Goal: Navigation & Orientation: Understand site structure

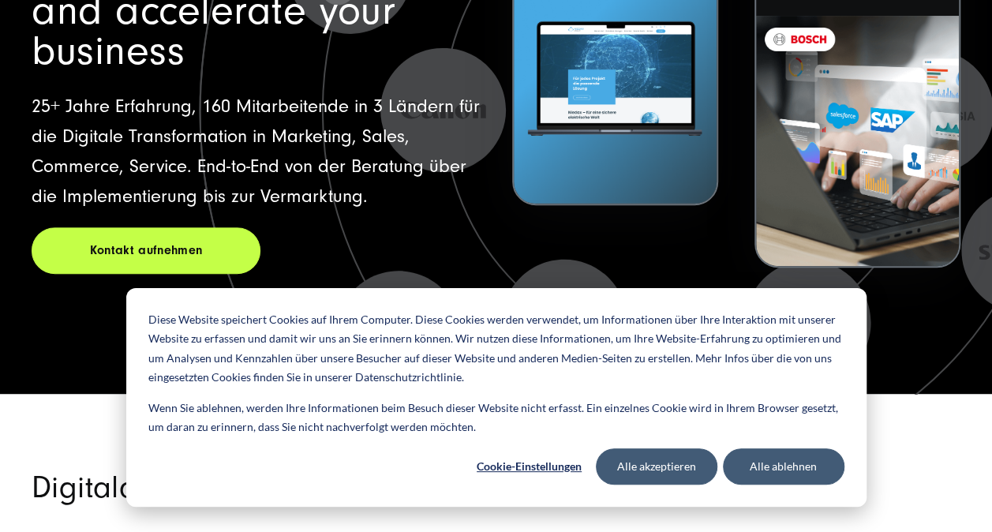
scroll to position [280, 0]
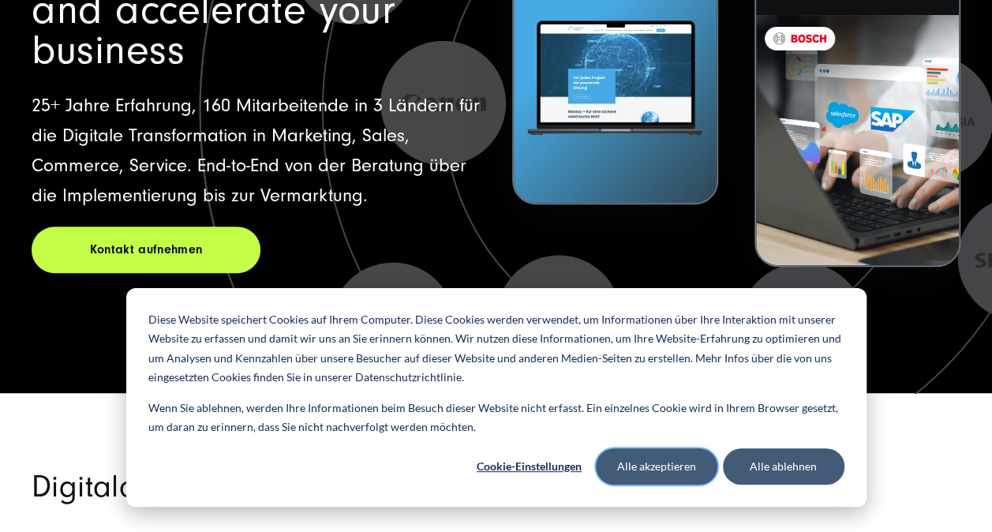
click at [665, 470] on button "Alle akzeptieren" at bounding box center [657, 466] width 122 height 36
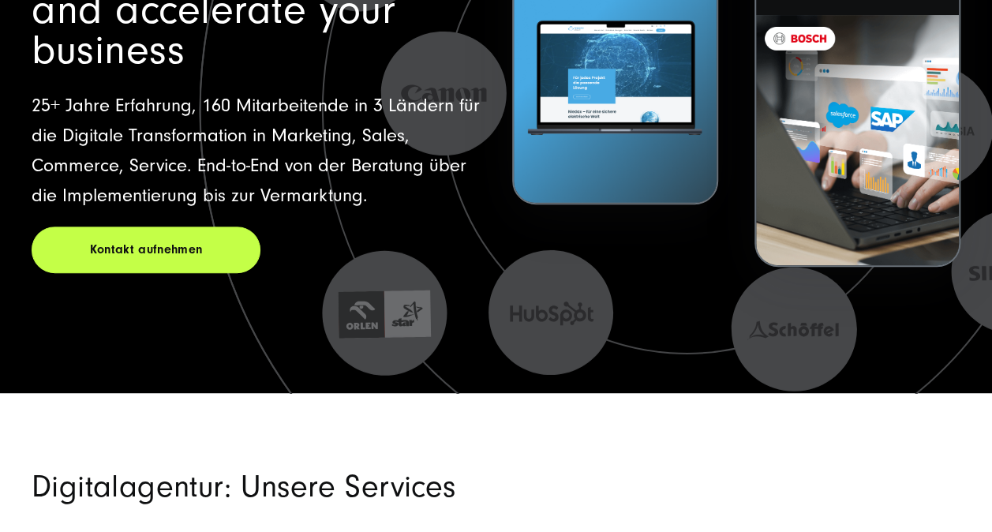
scroll to position [0, 0]
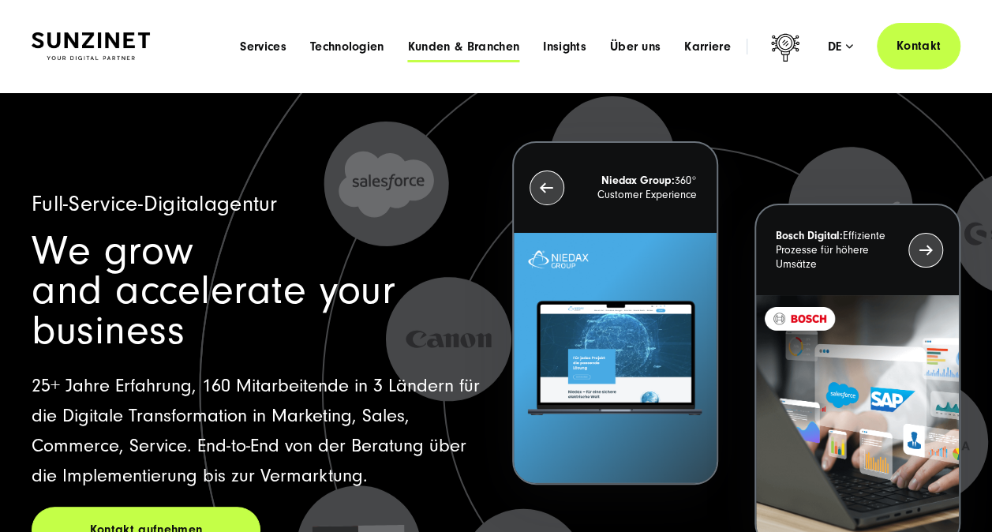
click at [446, 53] on span "Kunden & Branchen" at bounding box center [463, 47] width 111 height 16
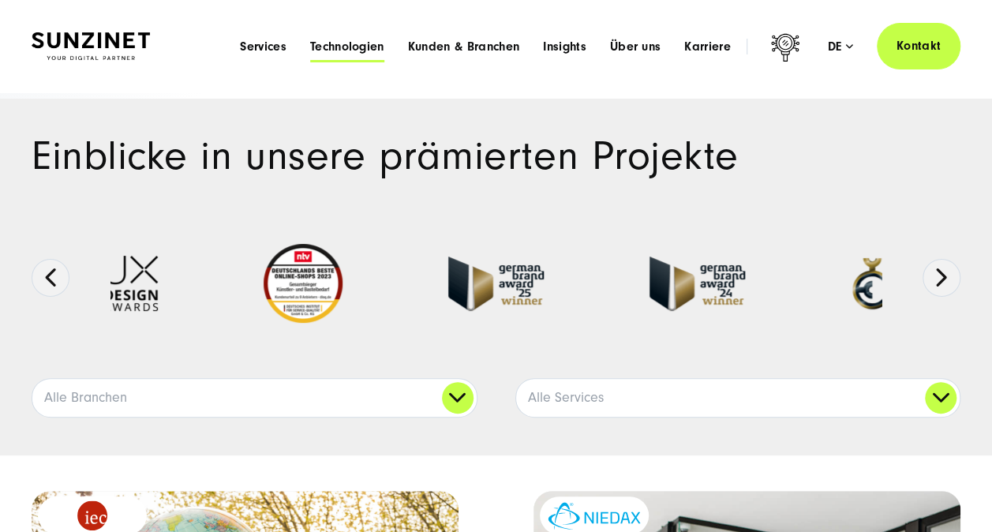
click at [335, 46] on span "Technologien" at bounding box center [347, 47] width 74 height 16
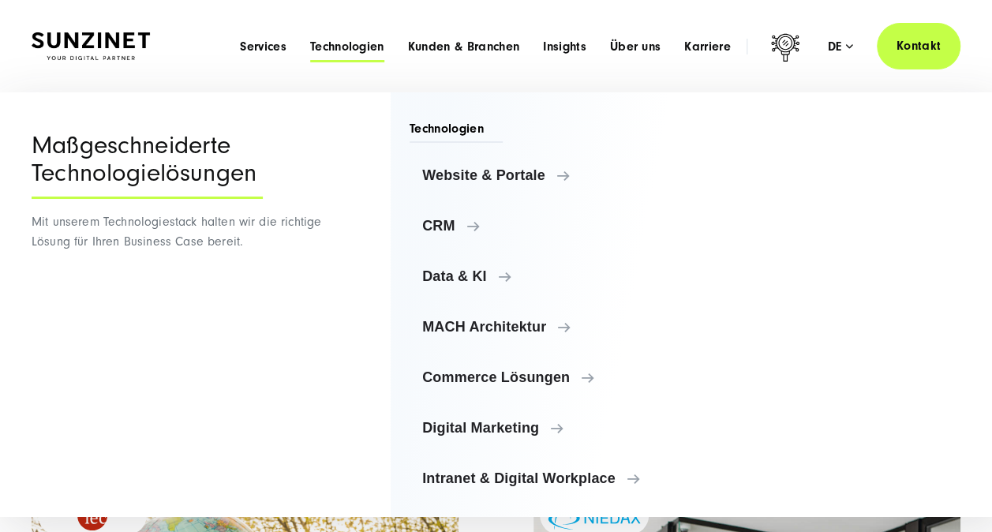
scroll to position [8, 0]
